Goal: Task Accomplishment & Management: Complete application form

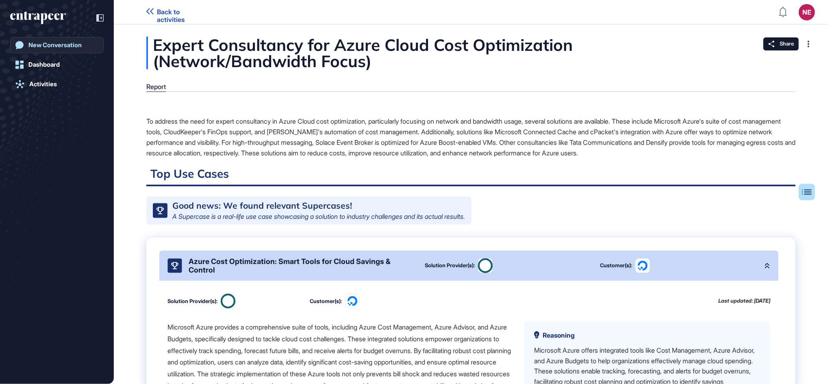
click at [69, 47] on div "New Conversation" at bounding box center [54, 44] width 53 height 7
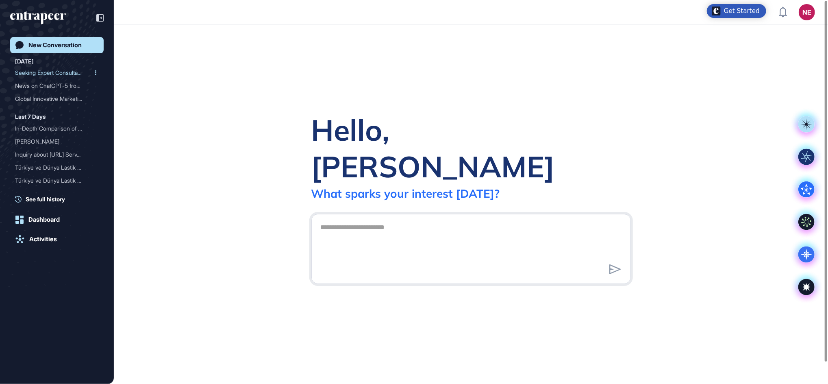
click at [48, 73] on div "Seeking Expert Consultanc..." at bounding box center [53, 72] width 77 height 13
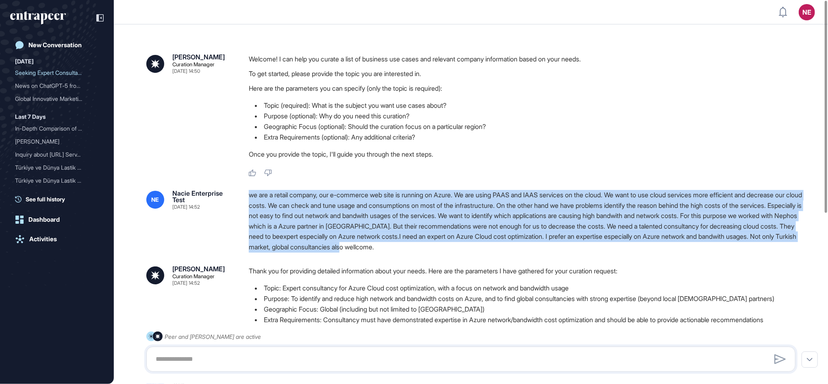
drag, startPoint x: 248, startPoint y: 194, endPoint x: 592, endPoint y: 251, distance: 348.2
click at [445, 251] on div "we are a retail company, our e-commerce web site is running on Azure. We are us…" at bounding box center [525, 221] width 553 height 63
copy div "we are a retail company, our e-commerce web site is running on Azure. We are us…"
click at [57, 41] on link "New Conversation" at bounding box center [57, 45] width 94 height 16
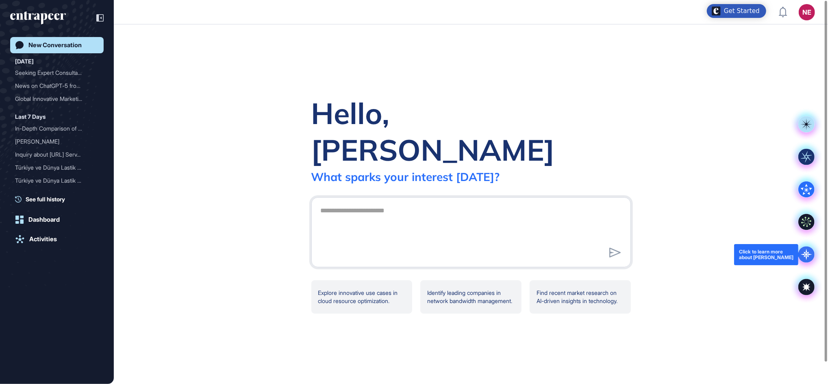
click at [445, 258] on icon at bounding box center [806, 254] width 16 height 16
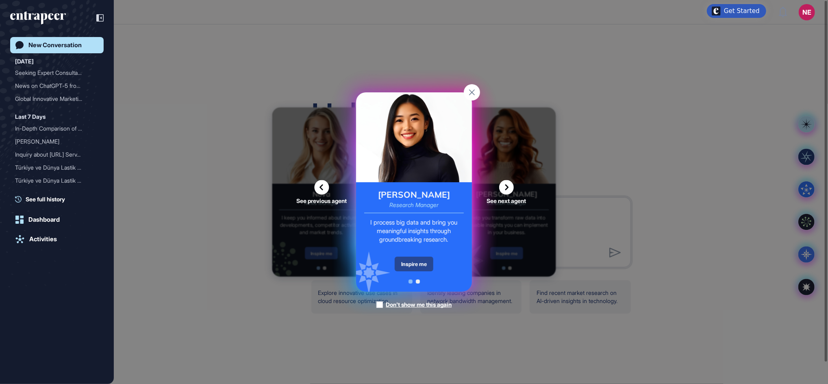
click at [420, 259] on div "Inspire me" at bounding box center [414, 264] width 39 height 15
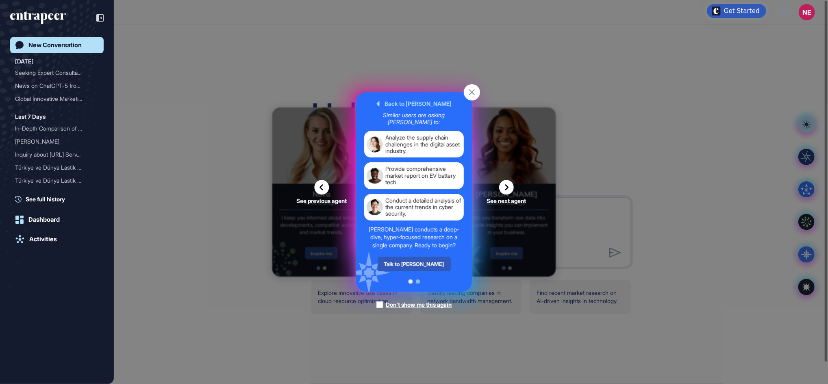
click at [420, 259] on div "Talk to [PERSON_NAME]" at bounding box center [414, 264] width 73 height 15
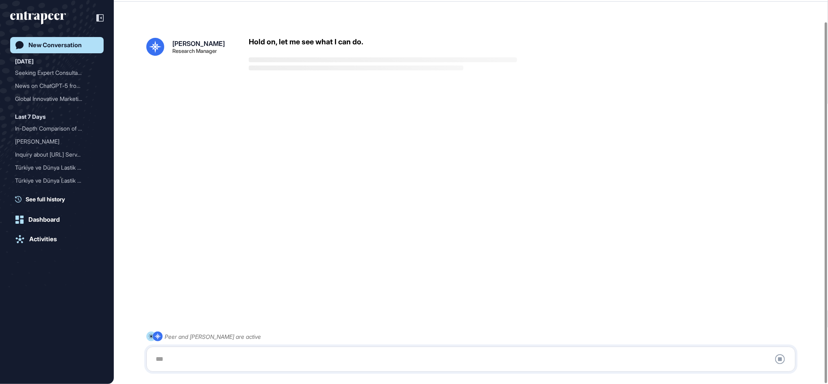
scroll to position [23, 0]
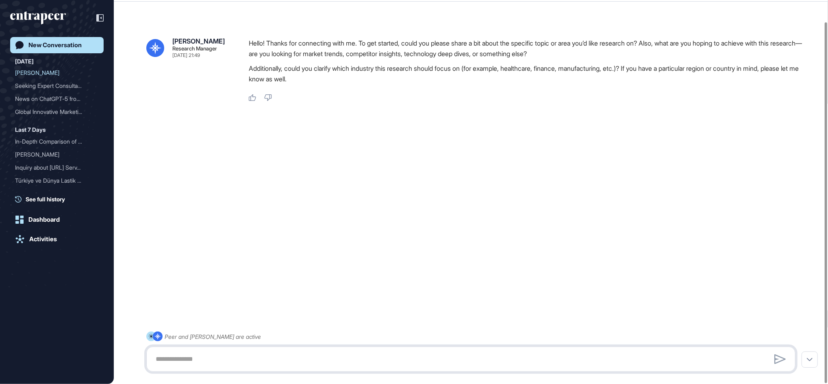
click at [271, 281] on textarea at bounding box center [471, 359] width 640 height 16
paste textarea "**********"
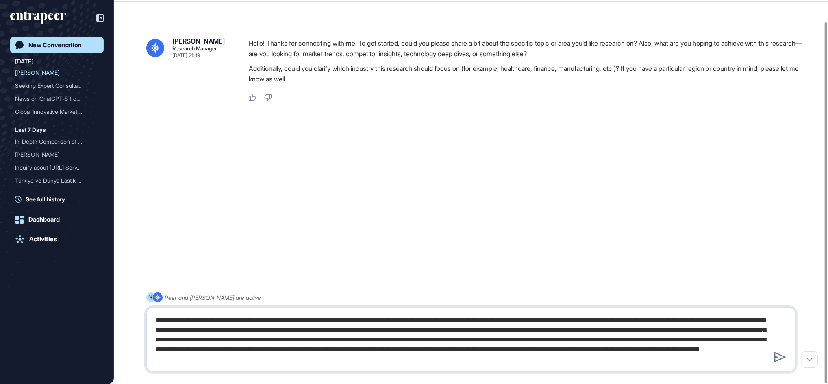
type textarea "**********"
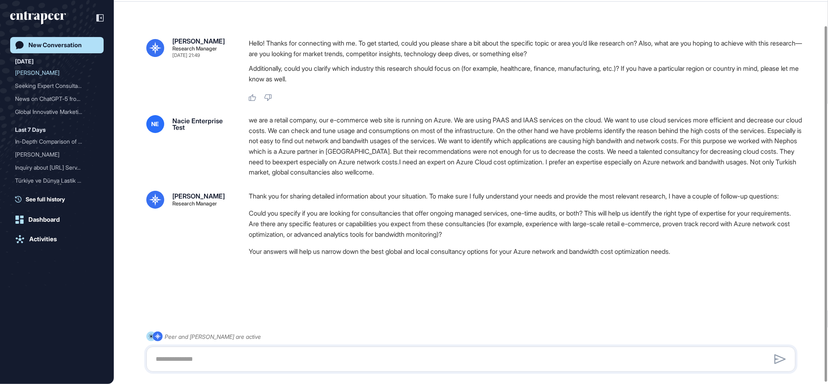
scroll to position [29, 0]
click at [191, 281] on textarea at bounding box center [471, 359] width 640 height 16
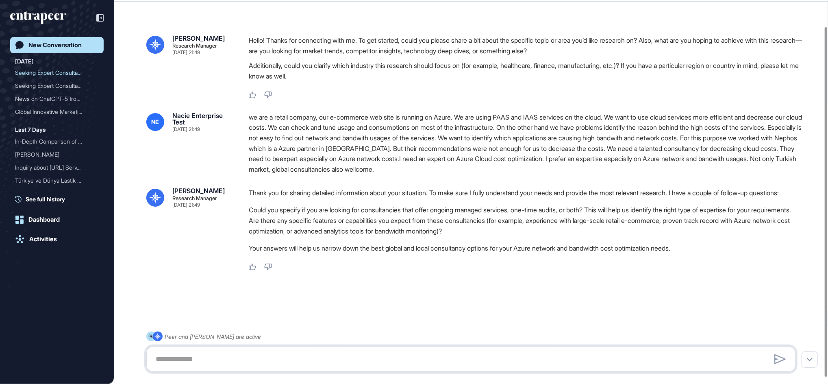
paste textarea "**********"
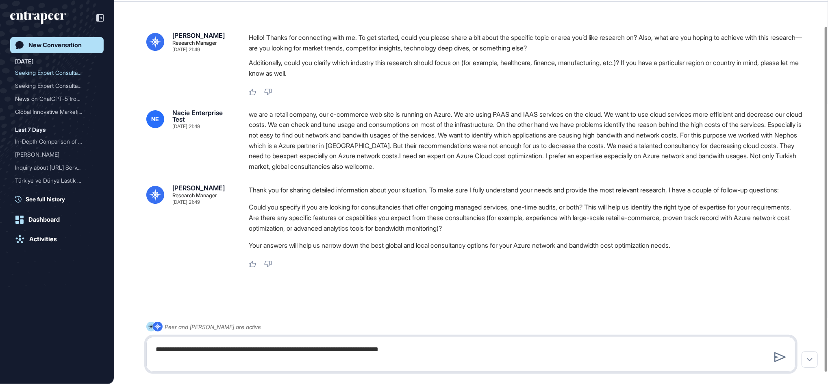
type textarea "**********"
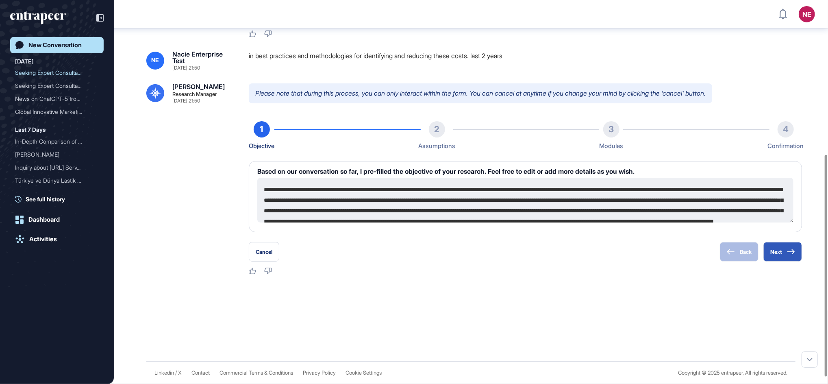
scroll to position [267, 0]
click at [445, 261] on button "Next" at bounding box center [783, 252] width 39 height 20
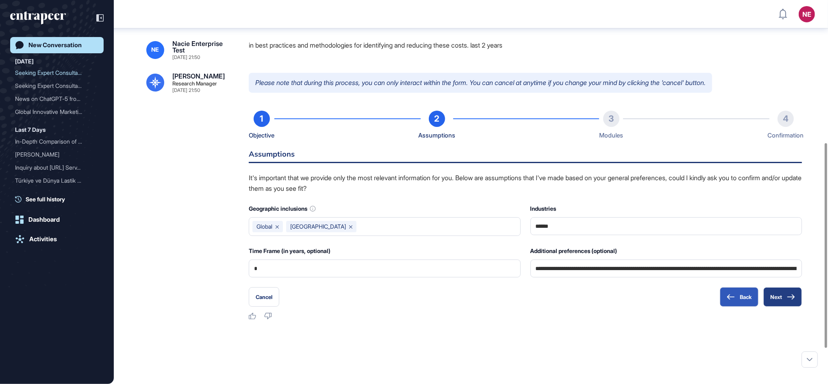
click at [445, 281] on button "Next" at bounding box center [783, 297] width 39 height 20
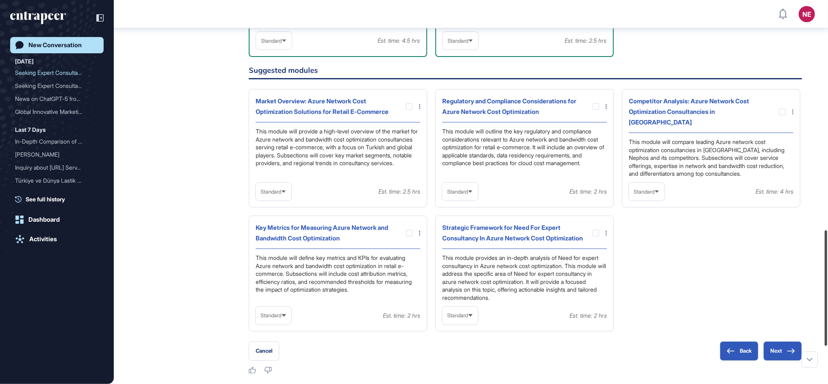
scroll to position [770, 0]
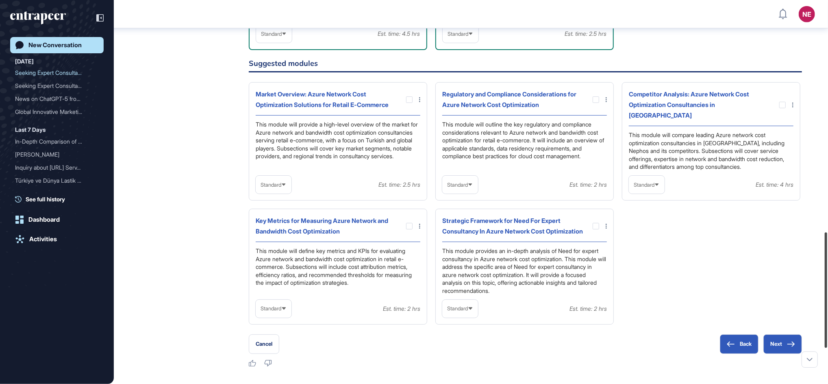
drag, startPoint x: 828, startPoint y: 88, endPoint x: 830, endPoint y: 235, distance: 147.2
click at [445, 235] on html "NE Dashboard Profile My Content Request More Data New Conversation [DATE] Seeki…" at bounding box center [414, 192] width 828 height 384
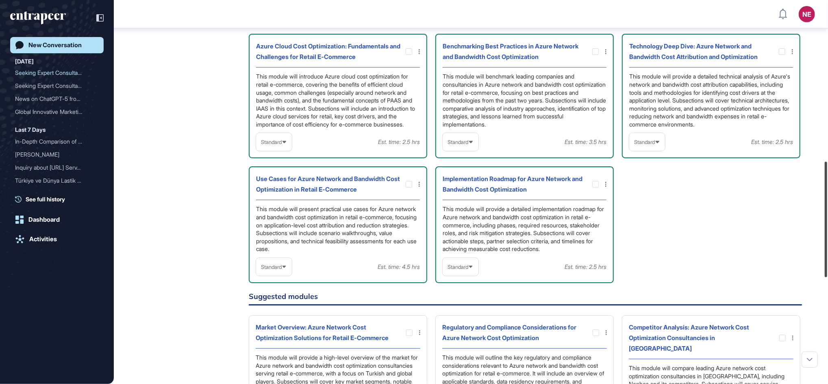
scroll to position [535, 0]
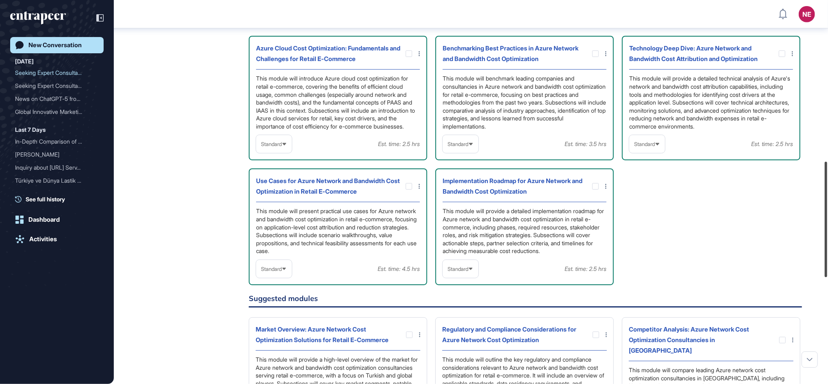
drag, startPoint x: 828, startPoint y: 262, endPoint x: 830, endPoint y: 191, distance: 70.8
click at [445, 191] on html "NE Dashboard Profile My Content Request More Data New Conversation [DATE] Seeki…" at bounding box center [414, 192] width 828 height 384
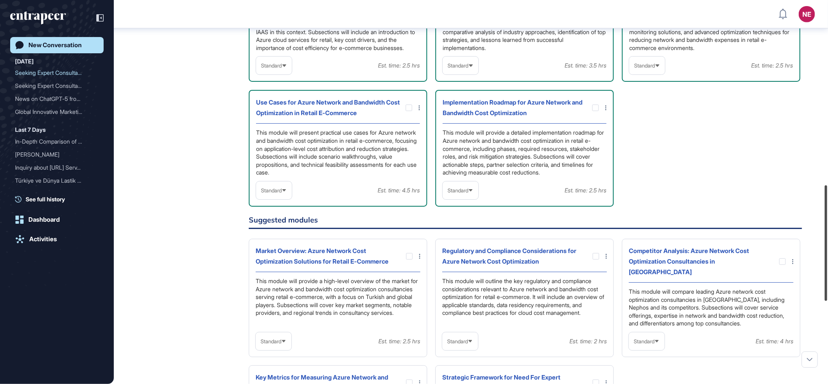
click at [445, 216] on html "NE Dashboard Profile My Content Request More Data New Conversation [DATE] Seeki…" at bounding box center [414, 192] width 828 height 384
click at [410, 259] on div at bounding box center [409, 256] width 7 height 7
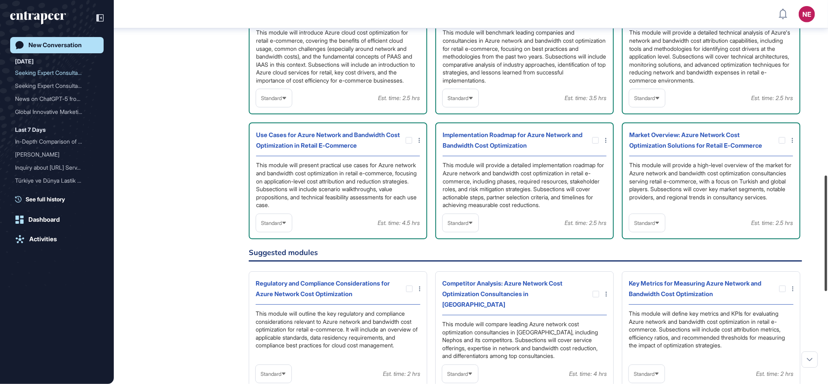
scroll to position [600, 0]
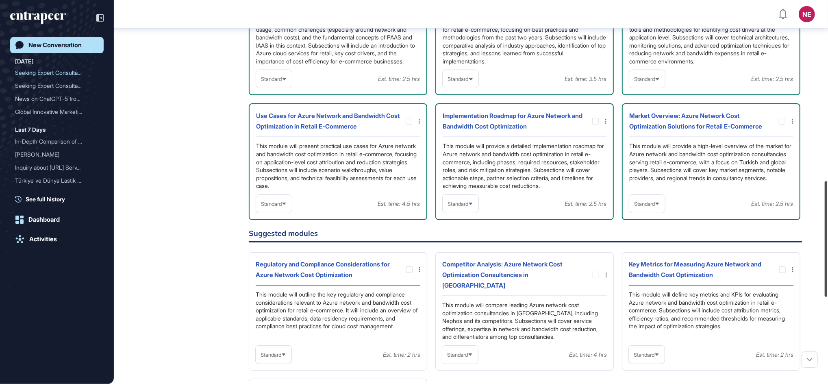
drag, startPoint x: 830, startPoint y: 252, endPoint x: 830, endPoint y: 229, distance: 22.8
click at [445, 229] on html "NE Dashboard Profile My Content Request More Data New Conversation [DATE] Seeki…" at bounding box center [414, 192] width 828 height 384
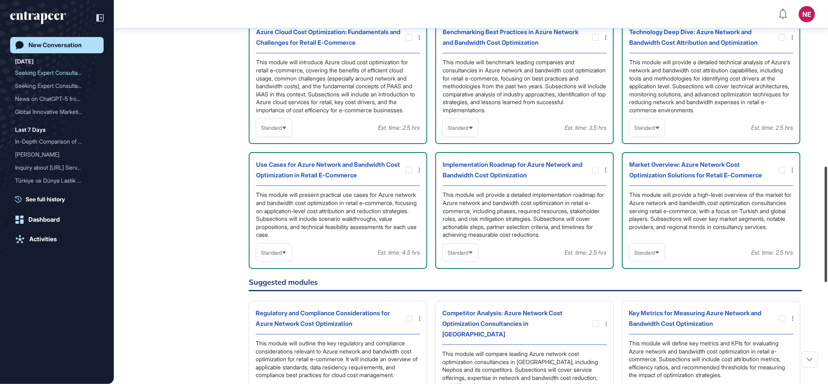
scroll to position [548, 0]
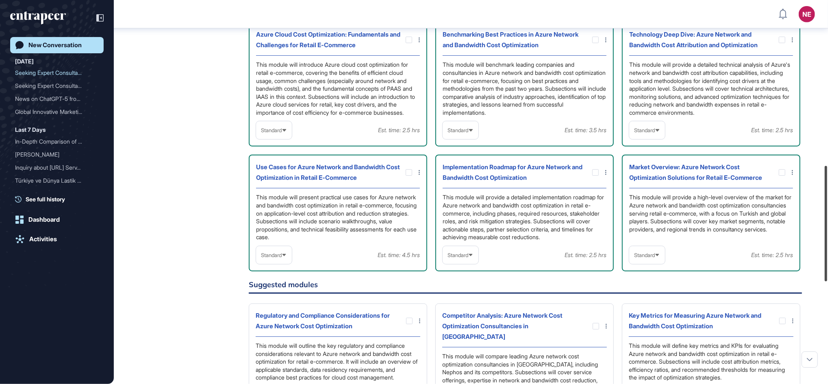
drag, startPoint x: 830, startPoint y: 252, endPoint x: 830, endPoint y: 242, distance: 10.6
click at [445, 242] on html "NE Dashboard Profile My Content Request More Data New Conversation [DATE] Seeki…" at bounding box center [414, 192] width 828 height 384
click at [412, 176] on div at bounding box center [409, 172] width 7 height 7
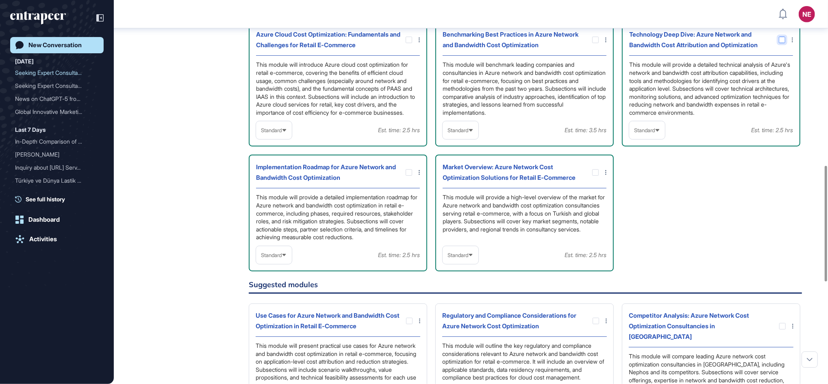
click at [0, 0] on icon at bounding box center [0, 0] width 0 height 0
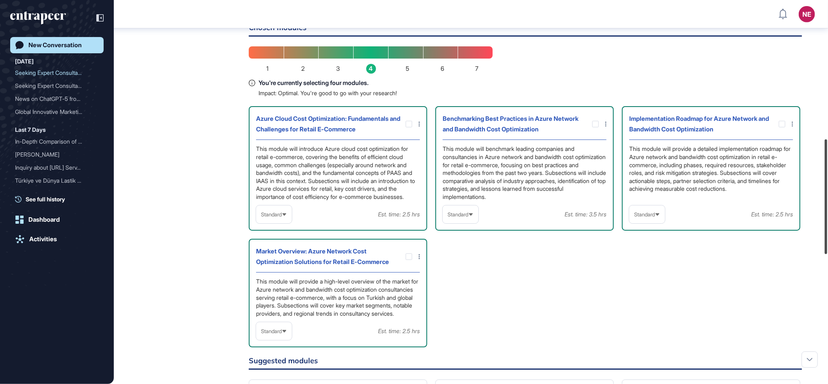
scroll to position [463, 0]
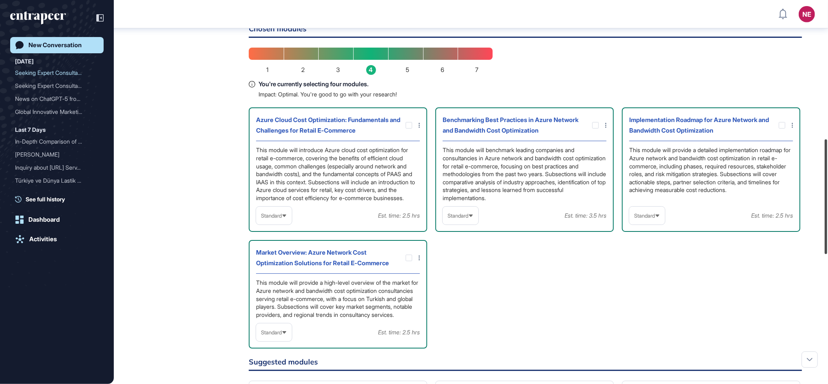
drag, startPoint x: 830, startPoint y: 254, endPoint x: 830, endPoint y: 220, distance: 33.7
click at [445, 220] on html "NE Dashboard Profile My Content Request More Data New Conversation [DATE] Seeki…" at bounding box center [414, 192] width 828 height 384
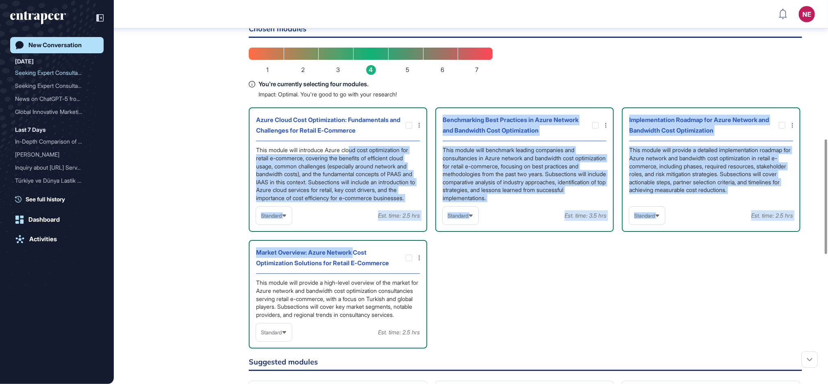
drag, startPoint x: 356, startPoint y: 278, endPoint x: 353, endPoint y: 174, distance: 104.9
click at [353, 174] on div "Azure Cloud Cost Optimization: Fundamentals and Challenges for Retail E-Commerc…" at bounding box center [525, 227] width 553 height 241
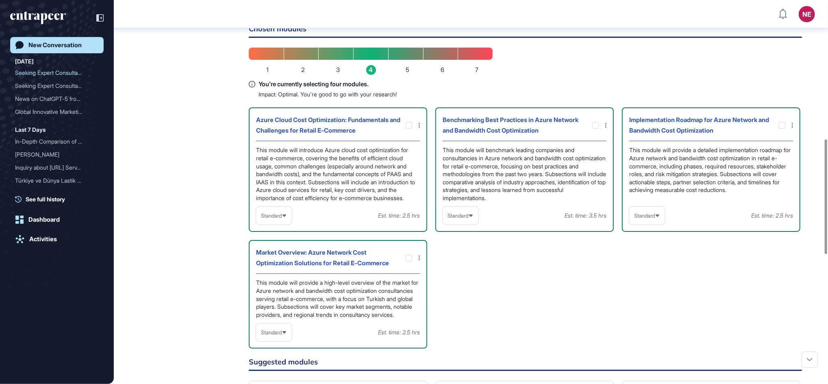
click at [445, 281] on div "Azure Cloud Cost Optimization: Fundamentals and Challenges for Retail E-Commerc…" at bounding box center [525, 227] width 553 height 241
click at [408, 141] on div "Azure Cloud Cost Optimization: Fundamentals and Challenges for Retail E-Commerce" at bounding box center [338, 128] width 164 height 26
click at [0, 0] on icon at bounding box center [0, 0] width 0 height 0
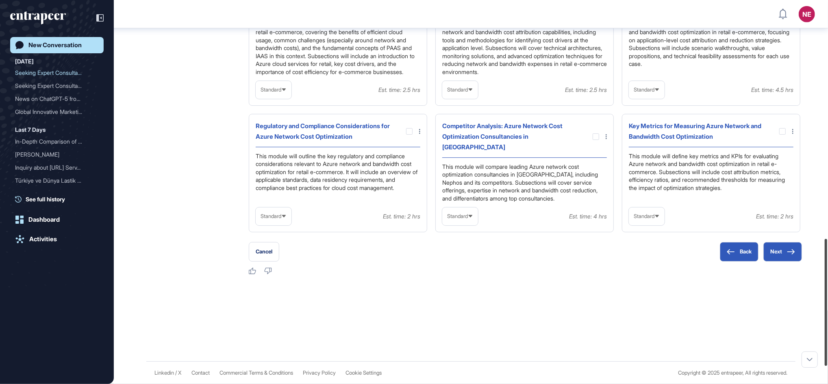
scroll to position [751, 0]
drag, startPoint x: 830, startPoint y: 275, endPoint x: 829, endPoint y: 306, distance: 30.9
click at [445, 281] on html "NE Dashboard Profile My Content Request More Data New Conversation [DATE] Seeki…" at bounding box center [414, 192] width 828 height 384
click at [445, 261] on button "Next" at bounding box center [783, 252] width 39 height 20
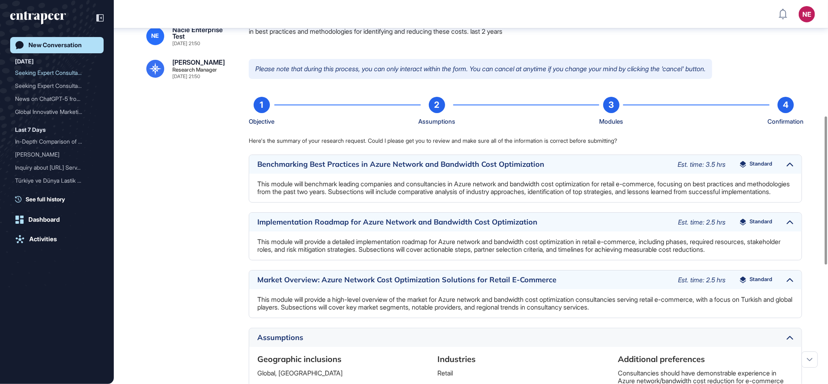
scroll to position [606, 0]
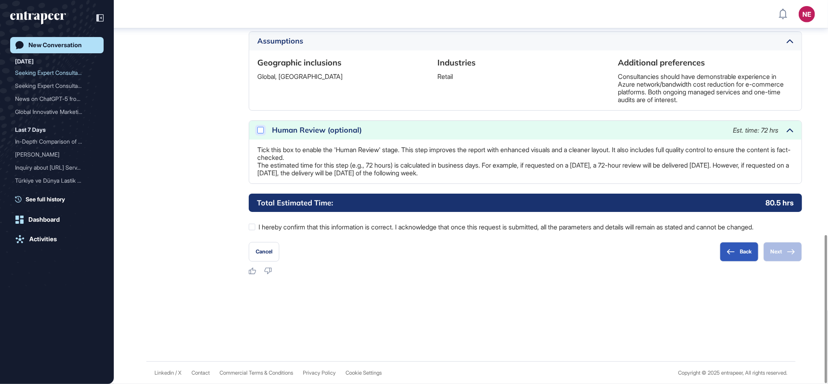
click at [257, 131] on div at bounding box center [260, 130] width 7 height 7
click at [274, 225] on label "I hereby confirm that this information is correct. I acknowledge that once this…" at bounding box center [525, 227] width 553 height 11
click at [445, 257] on button "Next" at bounding box center [783, 252] width 39 height 20
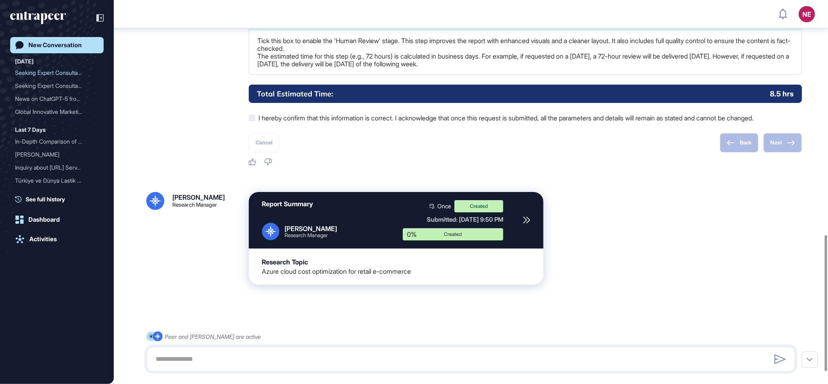
scroll to position [696, 0]
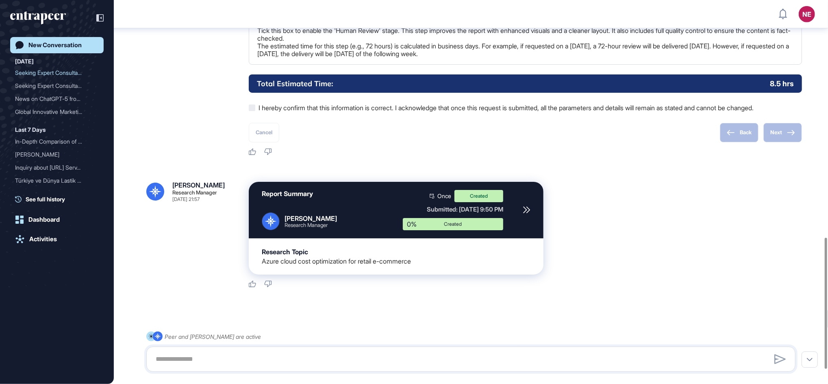
click at [445, 213] on icon at bounding box center [526, 210] width 6 height 6
